Goal: Task Accomplishment & Management: Complete application form

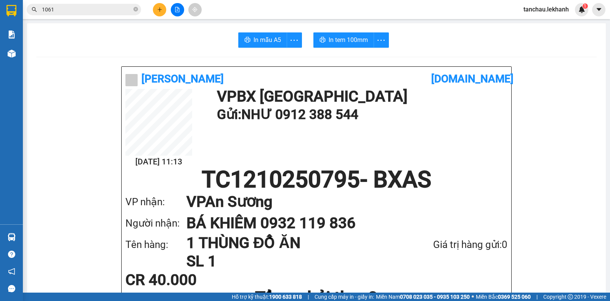
click at [155, 11] on button at bounding box center [159, 9] width 13 height 13
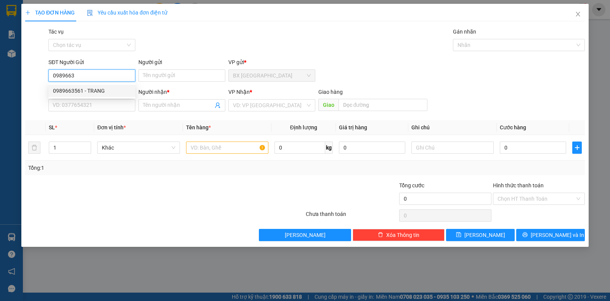
click at [95, 90] on div "0989663561 - TRANG" at bounding box center [92, 91] width 78 height 8
type input "0989663561"
type input "TRANG"
type input "0969877170"
type input "ĐÀO"
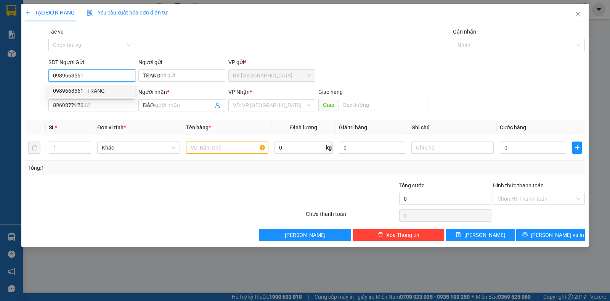
type input "60.000"
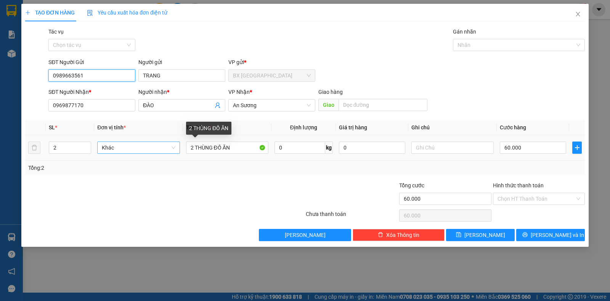
type input "0989663561"
drag, startPoint x: 171, startPoint y: 148, endPoint x: 162, endPoint y: 149, distance: 9.6
click at [162, 148] on tr "2 Khác 2 THÙNG ĐỒ ĂN 0 kg 0 60.000" at bounding box center [305, 148] width 560 height 26
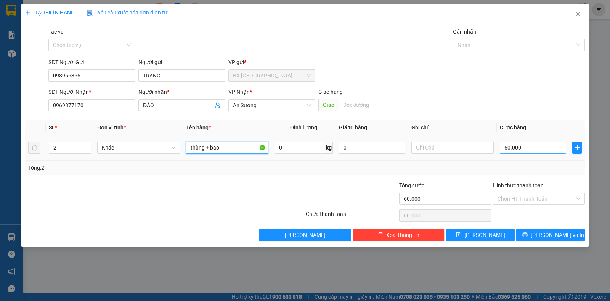
type input "thùng + bao"
click at [532, 150] on input "60.000" at bounding box center [533, 148] width 66 height 12
type input "9"
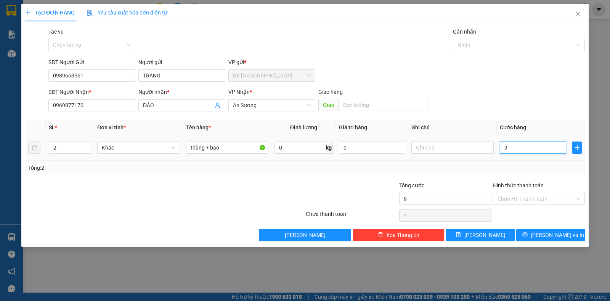
type input "90"
click at [559, 193] on input "Hình thức thanh toán" at bounding box center [536, 198] width 77 height 11
type input "90.000"
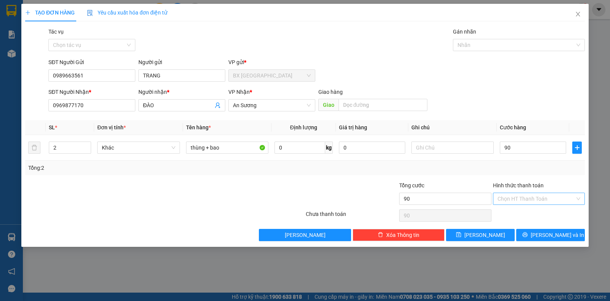
type input "90.000"
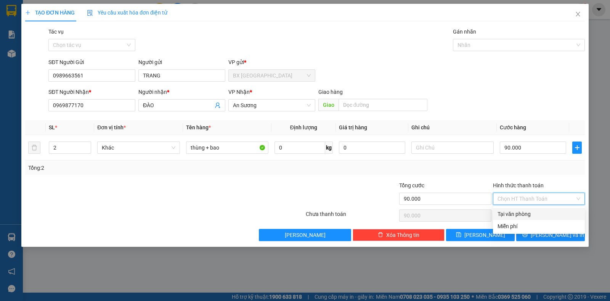
click at [547, 214] on div "Tại văn phòng" at bounding box center [539, 214] width 83 height 8
type input "0"
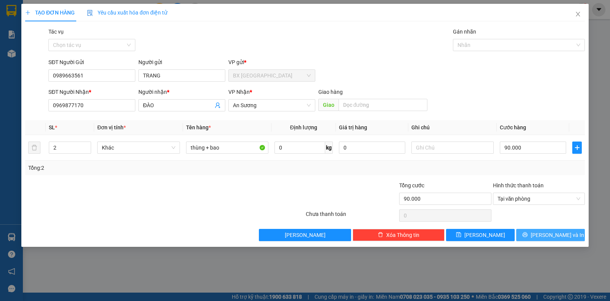
click at [549, 235] on span "[PERSON_NAME] và In" at bounding box center [557, 235] width 53 height 8
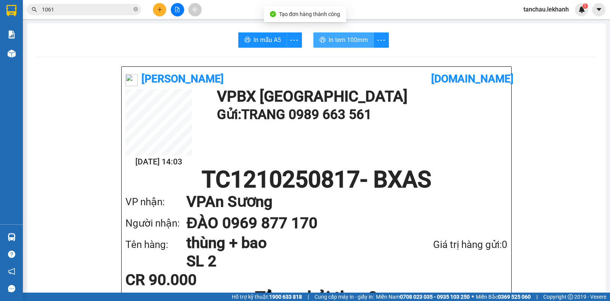
click at [359, 41] on span "In tem 100mm" at bounding box center [348, 40] width 39 height 10
click at [381, 44] on icon "more" at bounding box center [382, 40] width 10 height 10
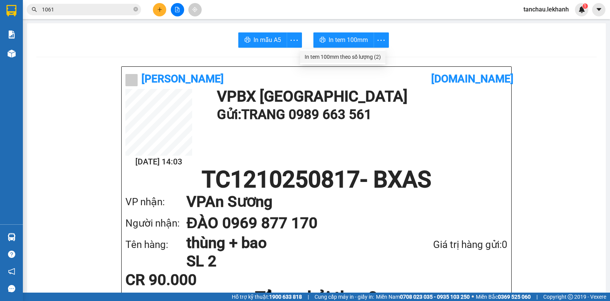
click at [376, 56] on div "In tem 100mm theo số lượng (2)" at bounding box center [343, 57] width 76 height 8
click at [136, 11] on icon "close-circle" at bounding box center [136, 9] width 5 height 5
click at [156, 13] on button at bounding box center [159, 9] width 13 height 13
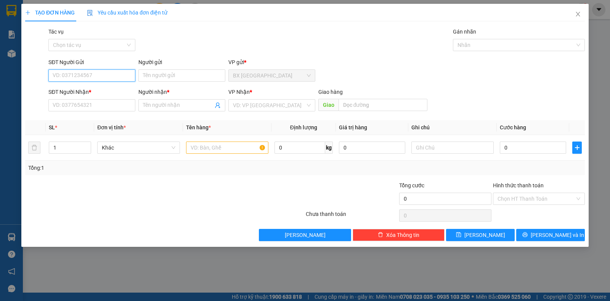
click at [118, 76] on input "SĐT Người Gửi" at bounding box center [91, 75] width 87 height 12
type input "0981016311"
click at [166, 74] on input "Người gửi" at bounding box center [182, 75] width 87 height 12
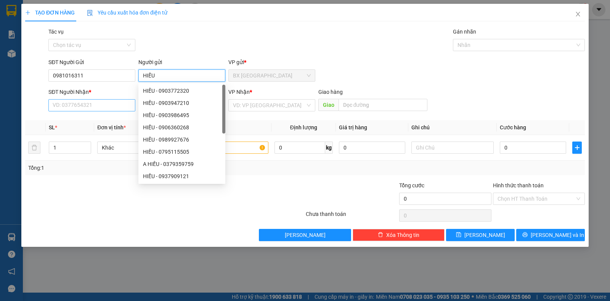
type input "HIẾU"
click at [71, 110] on input "SĐT Người Nhận *" at bounding box center [91, 105] width 87 height 12
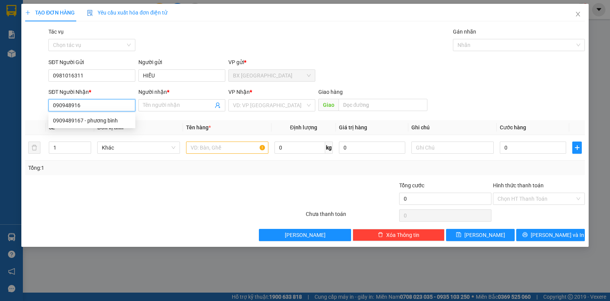
type input "0909489167"
click at [93, 122] on div "0909489167 - phương bình" at bounding box center [92, 120] width 78 height 8
type input "phương bình"
type input "30.000"
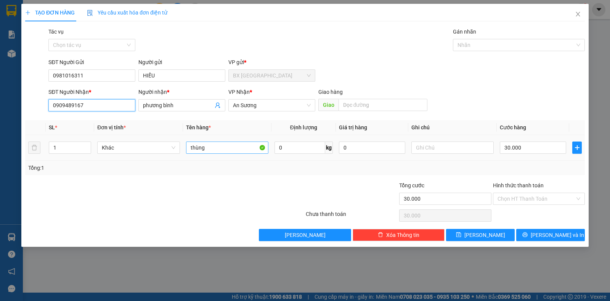
type input "0909489167"
drag, startPoint x: 224, startPoint y: 146, endPoint x: 181, endPoint y: 142, distance: 43.3
click at [181, 142] on tr "1 Khác thùng 0 kg 0 30.000" at bounding box center [305, 148] width 560 height 26
type input "HỘP"
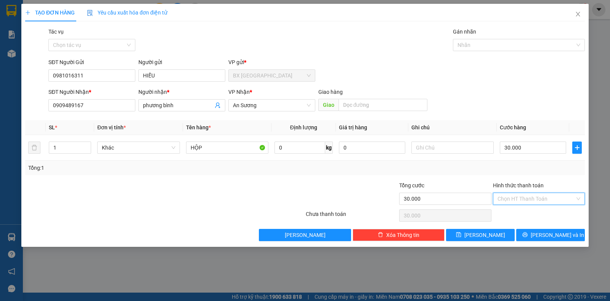
click at [523, 201] on input "Hình thức thanh toán" at bounding box center [536, 198] width 77 height 11
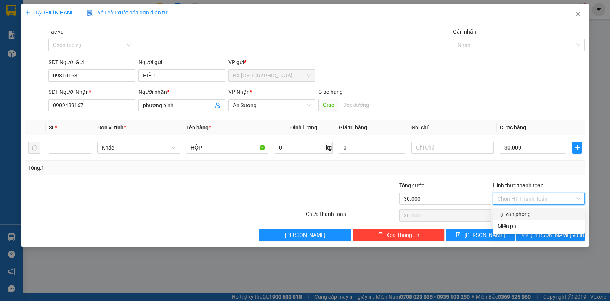
click at [523, 219] on div "Tại văn phòng" at bounding box center [539, 214] width 92 height 12
type input "0"
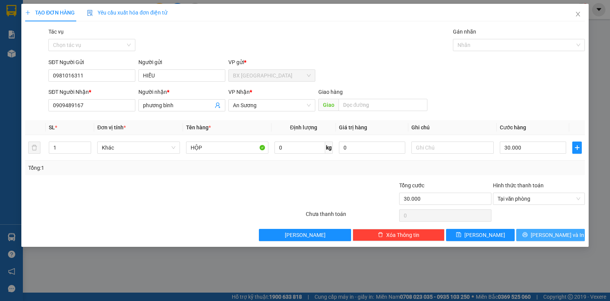
click at [542, 235] on button "[PERSON_NAME] và In" at bounding box center [551, 235] width 69 height 12
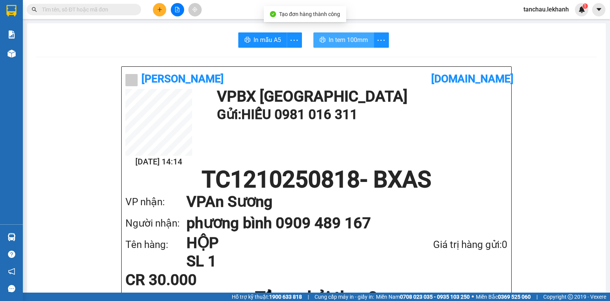
click at [339, 35] on span "In tem 100mm" at bounding box center [348, 40] width 39 height 10
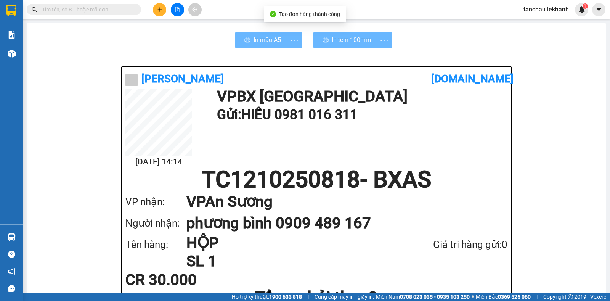
scroll to position [89, 0]
